Goal: Task Accomplishment & Management: Manage account settings

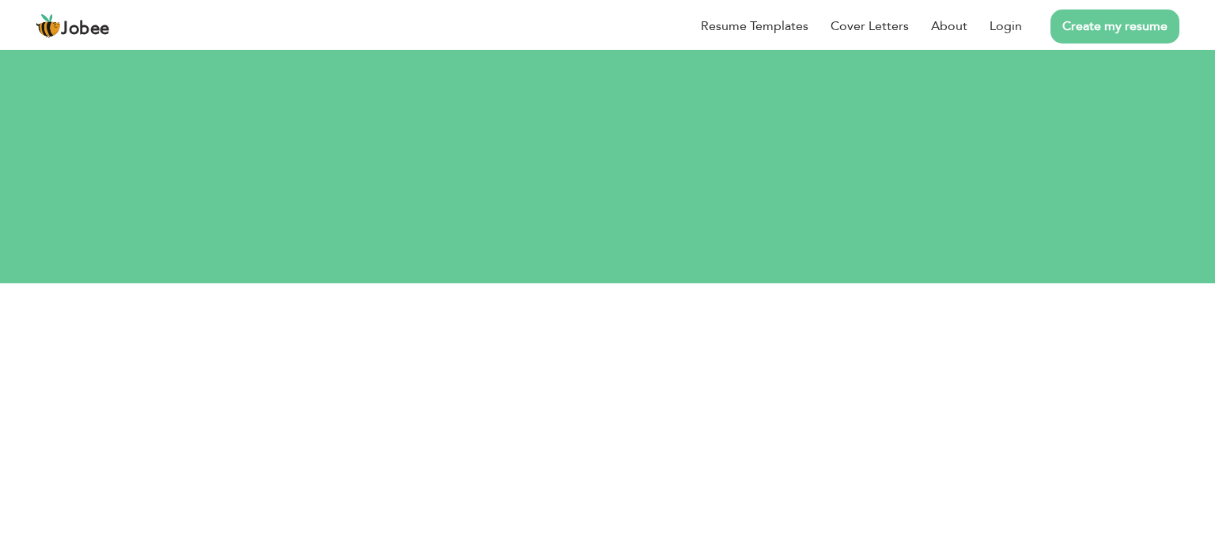
click at [606, 47] on div "Resume Templates Cover Letters About Login Create my resume" at bounding box center [607, 26] width 1143 height 41
click at [607, 47] on div "Resume Templates Cover Letters About Login Create my resume" at bounding box center [607, 26] width 1143 height 41
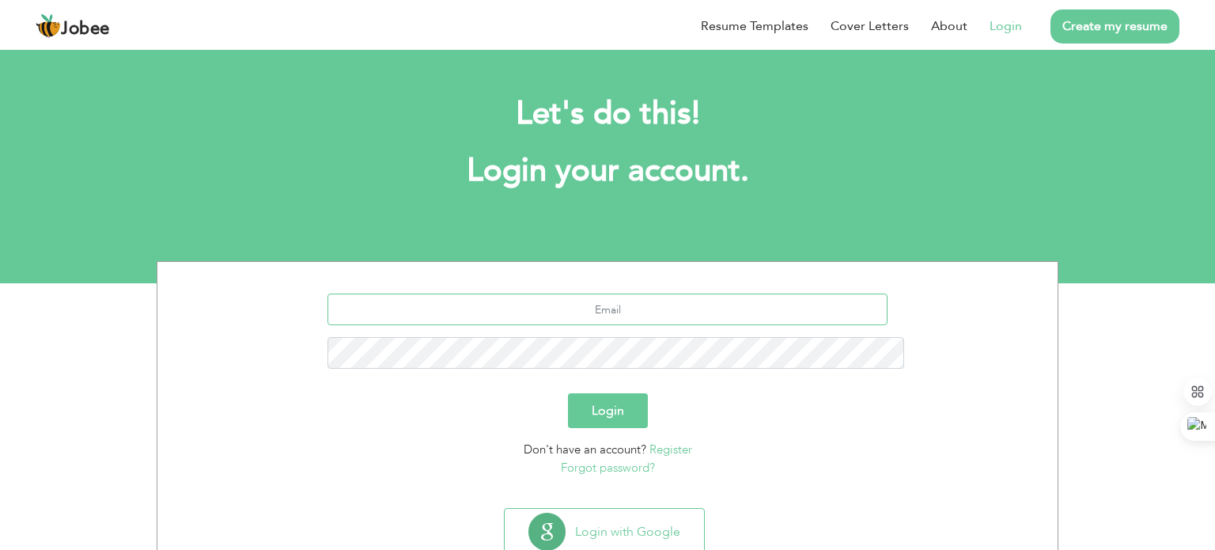
click at [565, 293] on input "text" at bounding box center [607, 309] width 561 height 32
type input "[EMAIL_ADDRESS][DOMAIN_NAME]"
click at [599, 393] on button "Login" at bounding box center [608, 410] width 80 height 35
